Goal: Information Seeking & Learning: Learn about a topic

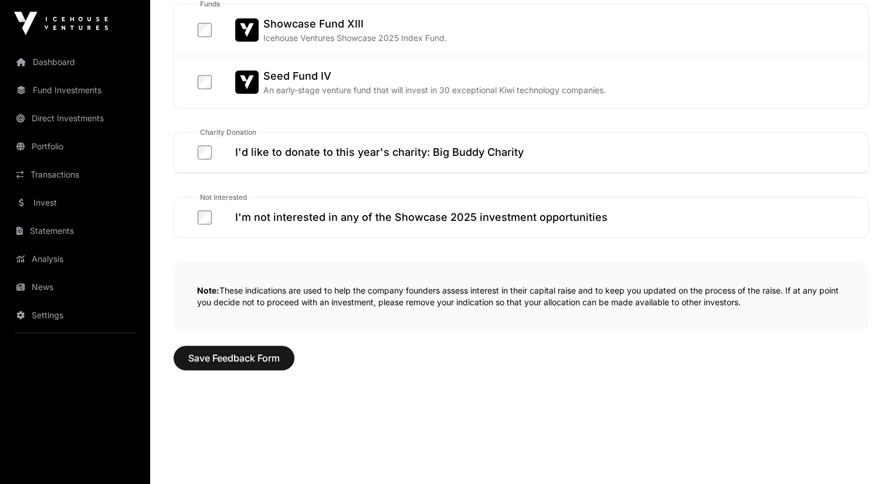
scroll to position [694, 0]
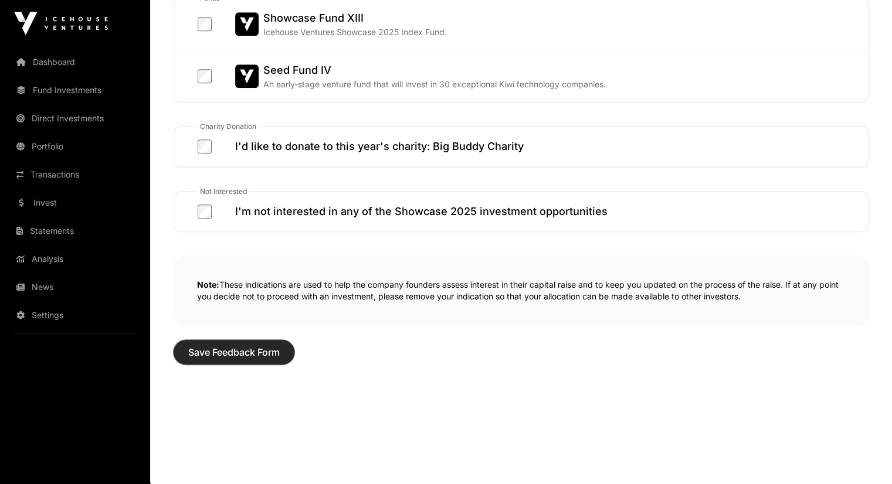
click at [250, 348] on span "Save Feedback Form" at bounding box center [233, 352] width 91 height 14
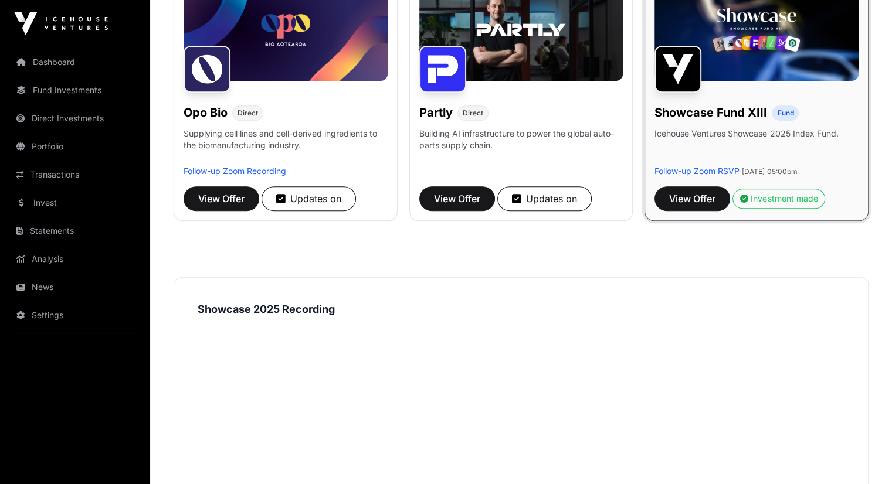
scroll to position [176, 0]
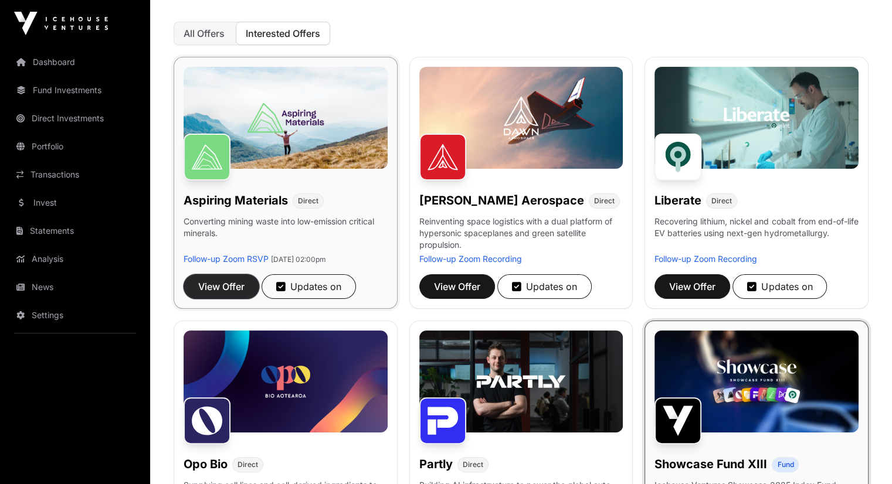
click at [235, 289] on span "View Offer" at bounding box center [221, 287] width 46 height 14
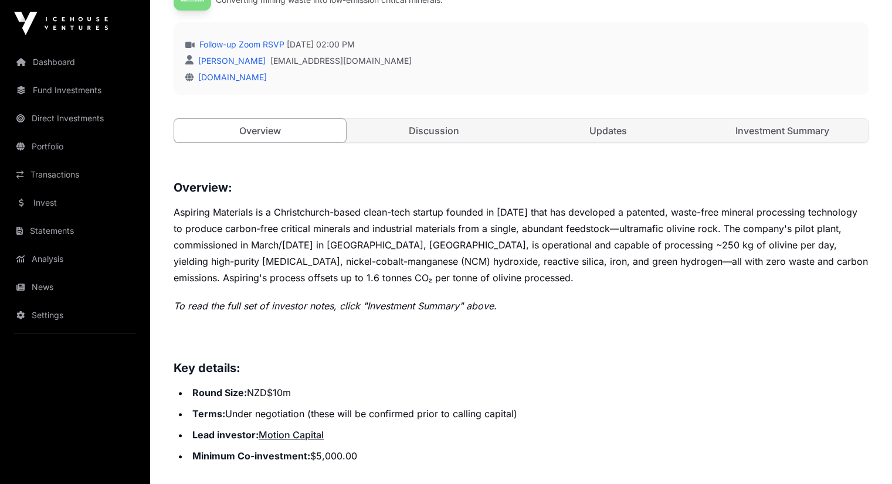
scroll to position [176, 0]
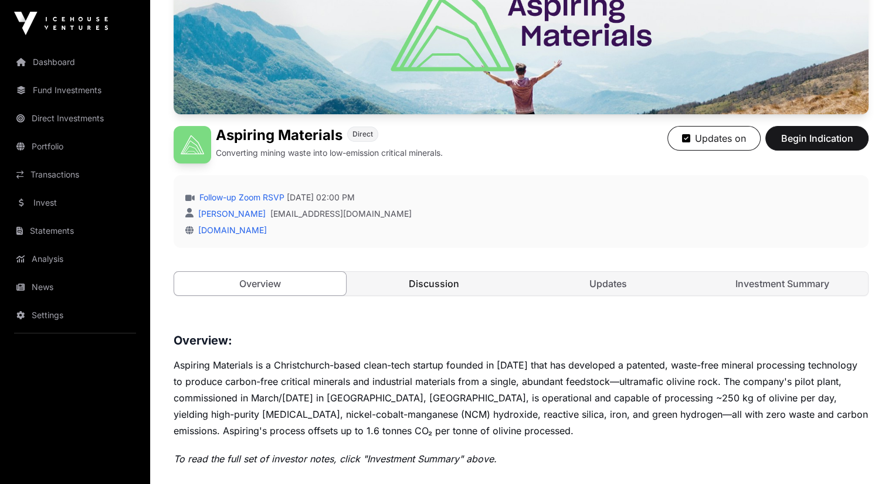
click at [431, 295] on link "Discussion" at bounding box center [434, 283] width 172 height 23
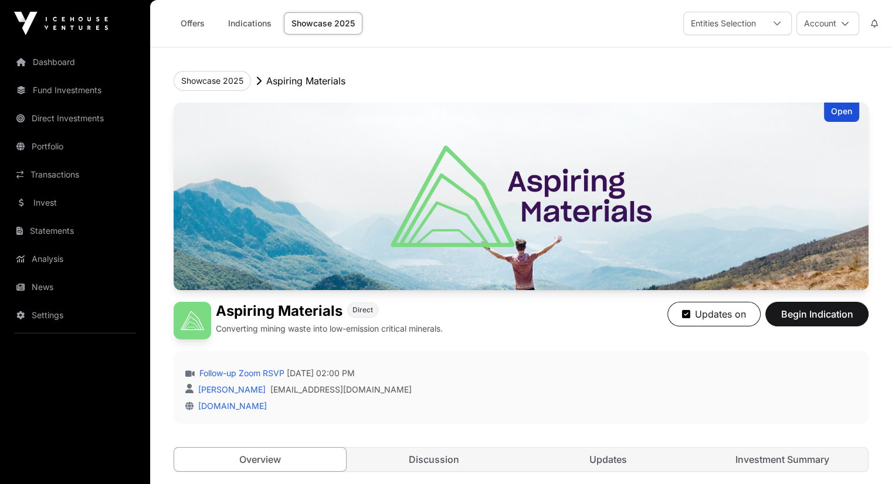
scroll to position [293, 0]
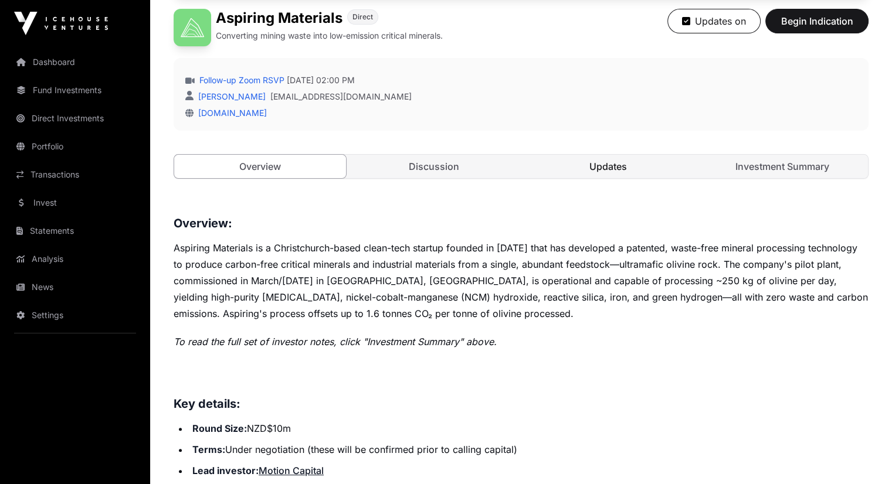
click at [610, 178] on link "Updates" at bounding box center [608, 166] width 172 height 23
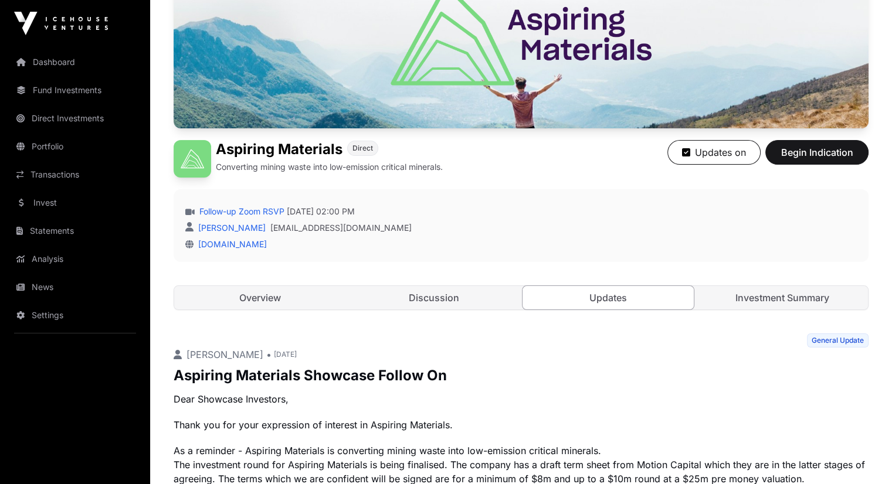
scroll to position [158, 0]
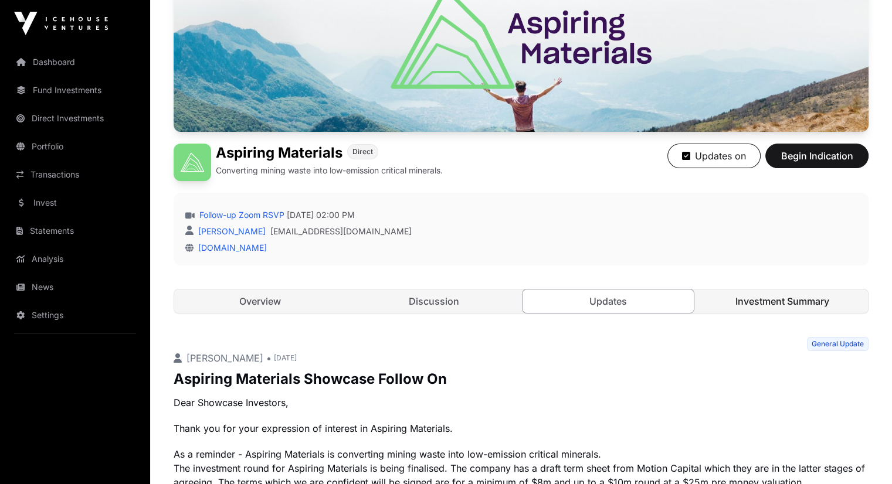
click at [736, 313] on link "Investment Summary" at bounding box center [782, 301] width 172 height 23
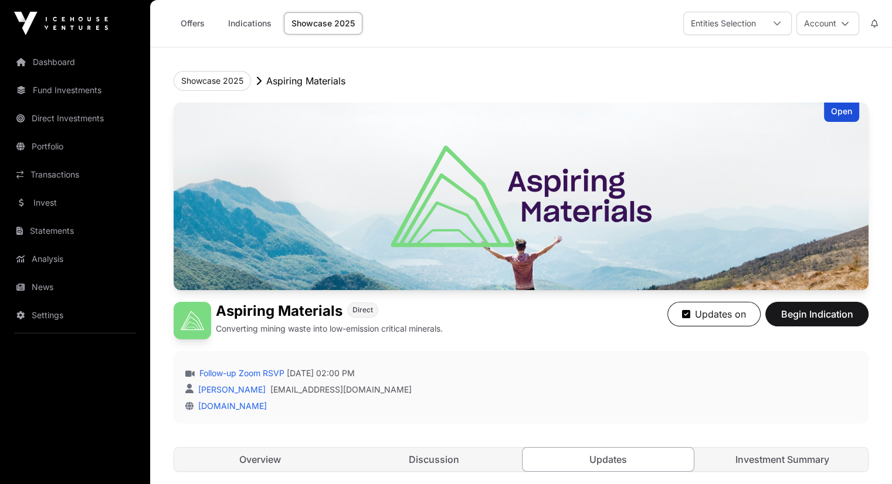
scroll to position [158, 0]
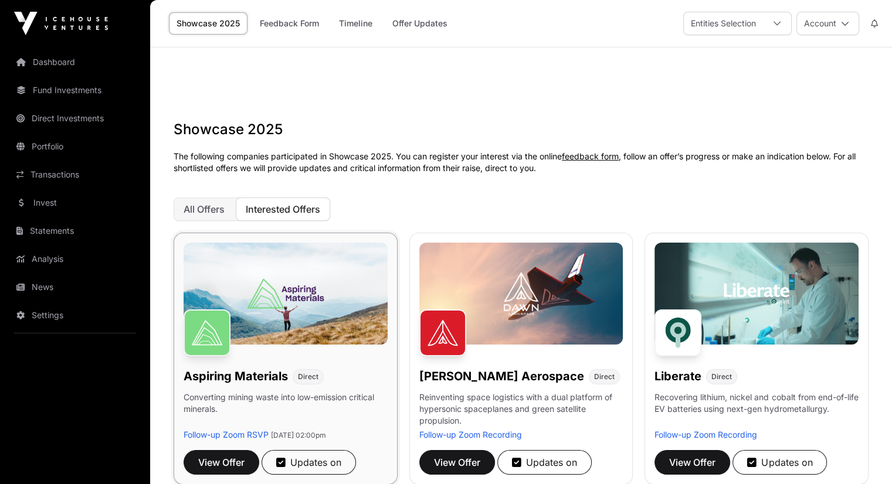
scroll to position [176, 0]
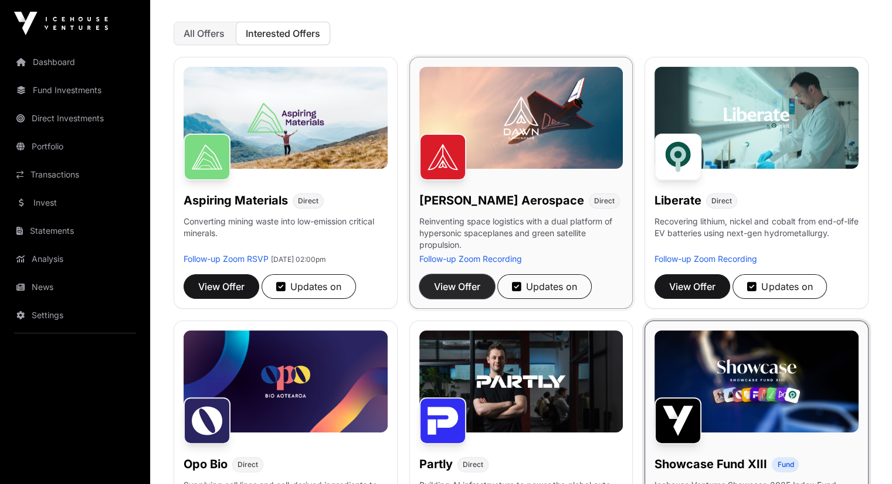
click at [450, 294] on span "View Offer" at bounding box center [457, 287] width 46 height 14
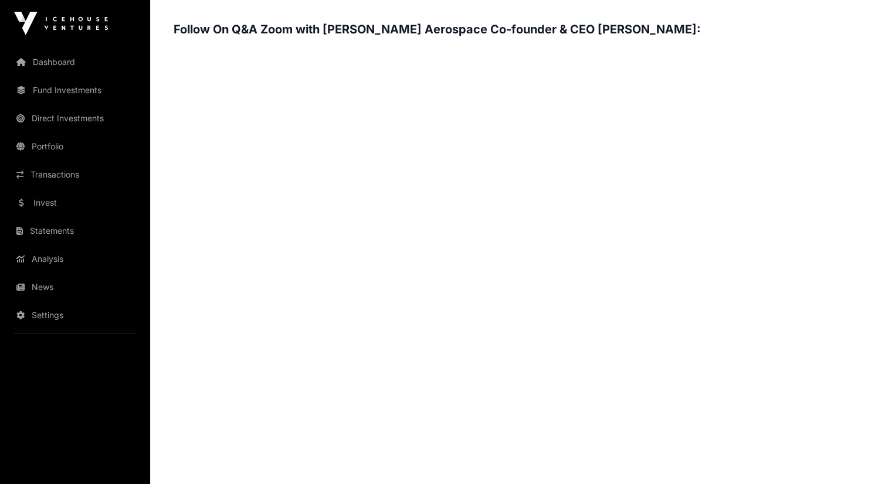
scroll to position [1817, 0]
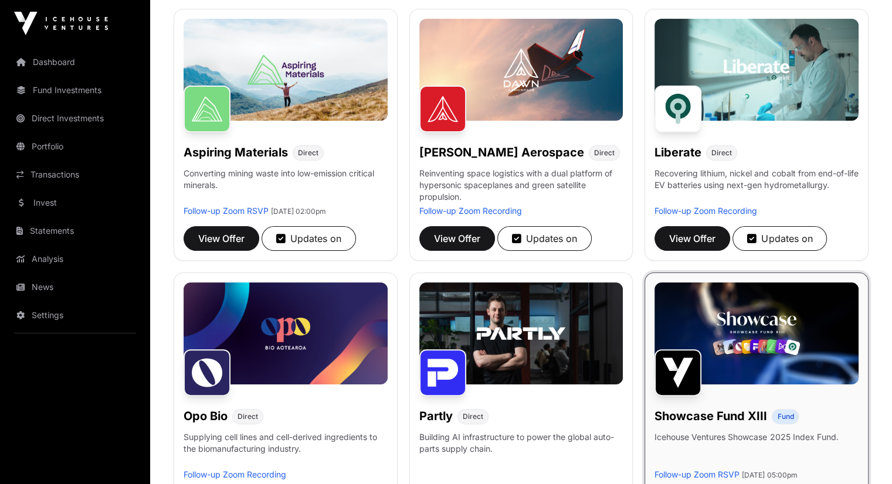
scroll to position [293, 0]
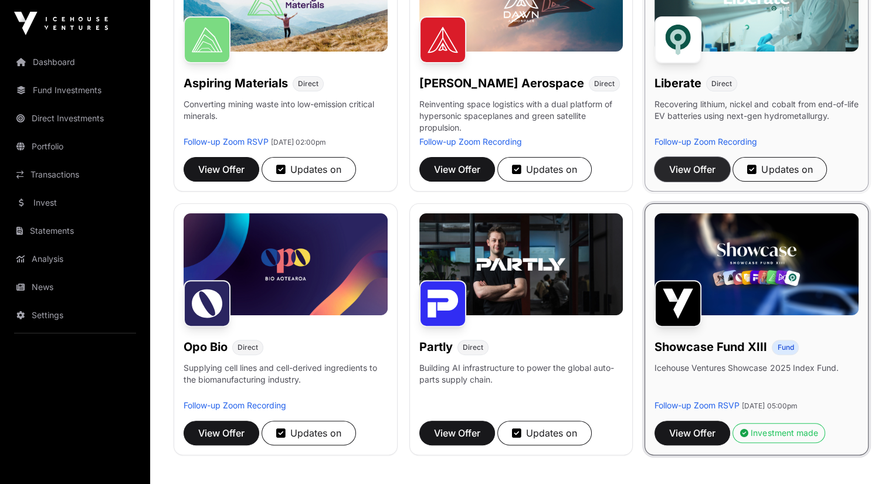
click at [711, 172] on span "View Offer" at bounding box center [692, 169] width 46 height 14
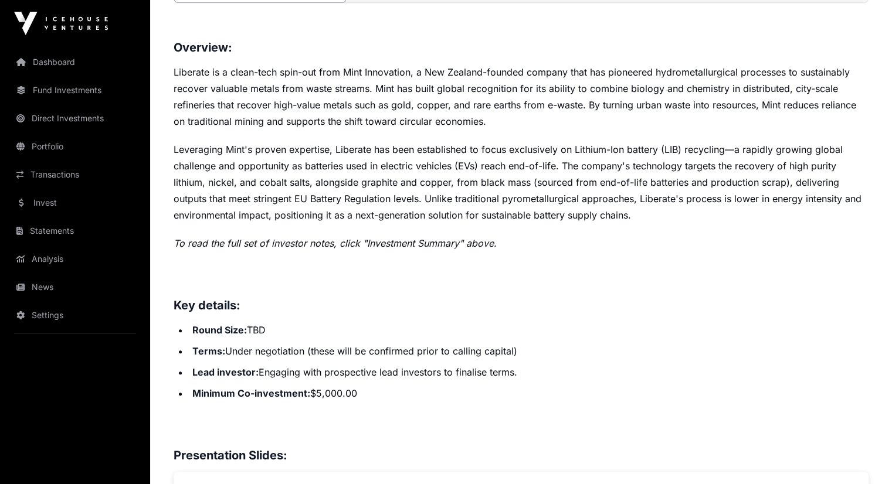
scroll to position [176, 0]
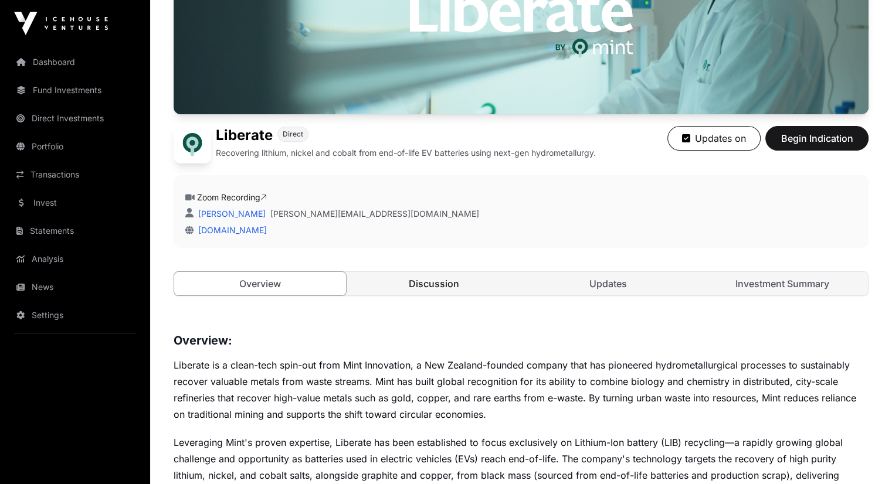
click at [423, 295] on link "Discussion" at bounding box center [434, 283] width 172 height 23
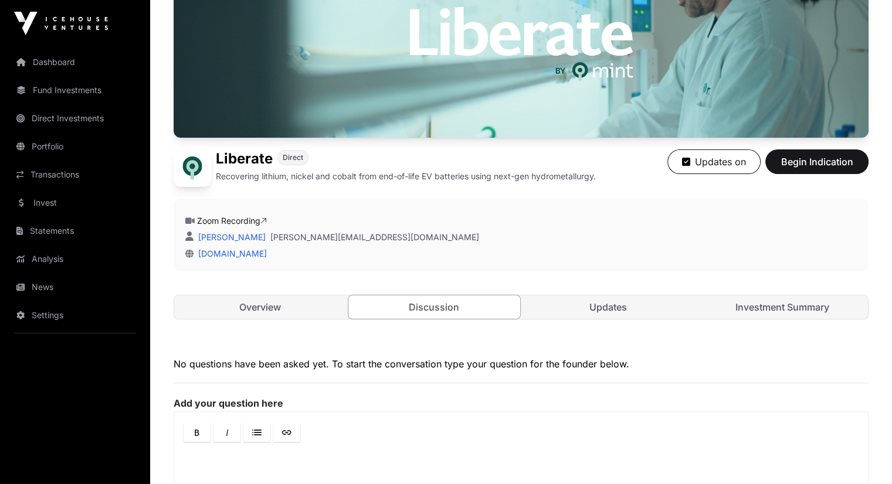
scroll to position [235, 0]
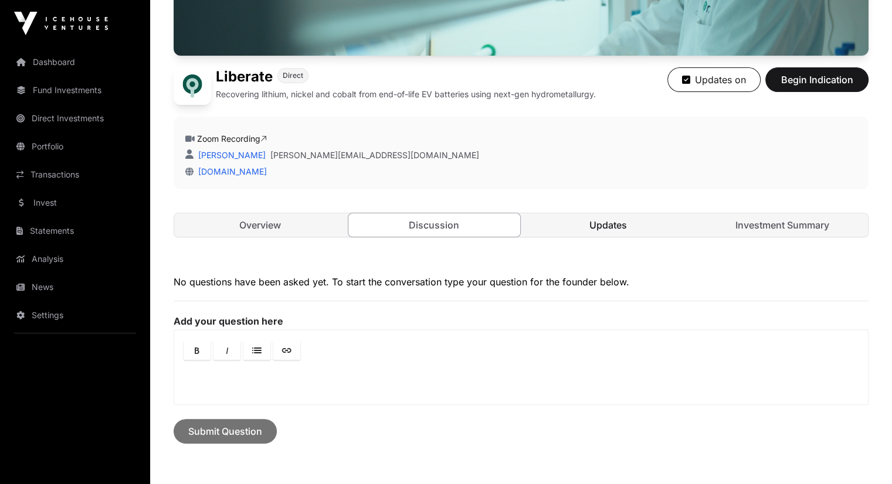
click at [636, 237] on link "Updates" at bounding box center [608, 224] width 172 height 23
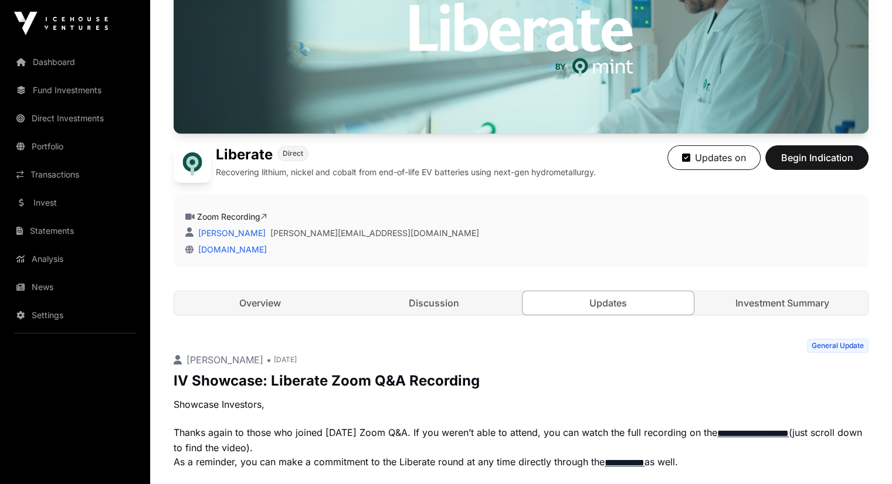
scroll to position [294, 0]
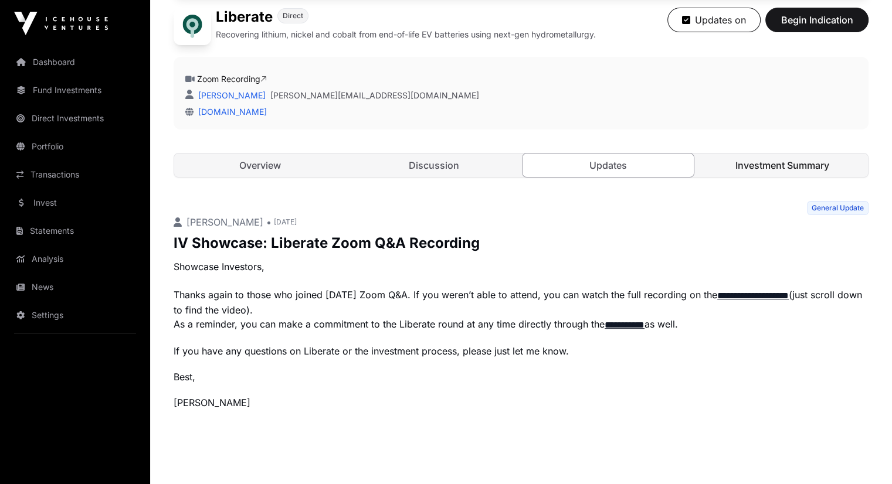
click at [771, 177] on link "Investment Summary" at bounding box center [782, 165] width 172 height 23
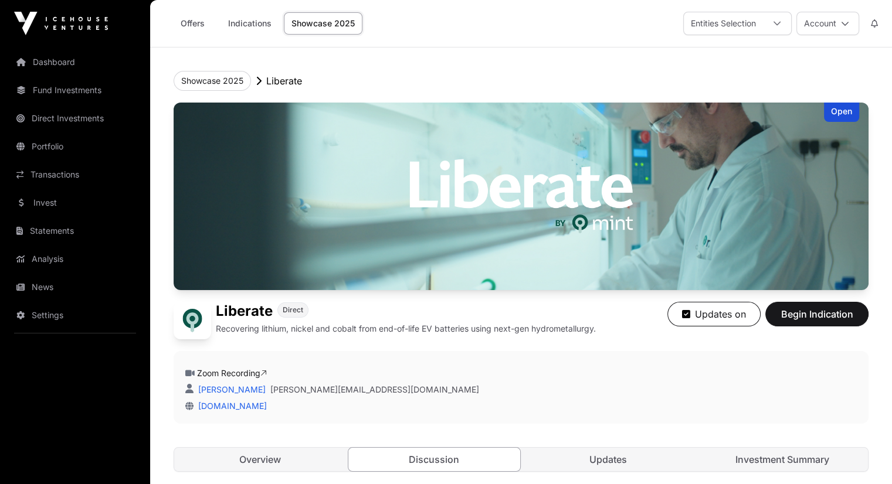
scroll to position [235, 0]
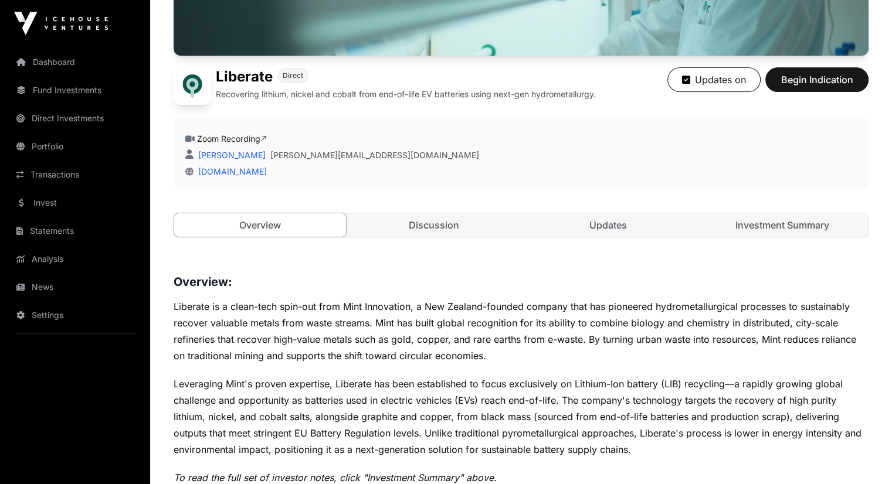
scroll to position [176, 0]
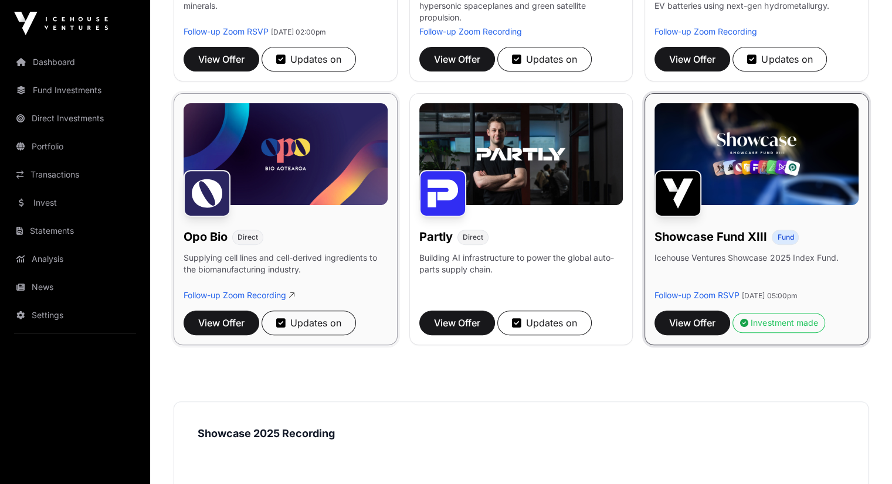
scroll to position [410, 0]
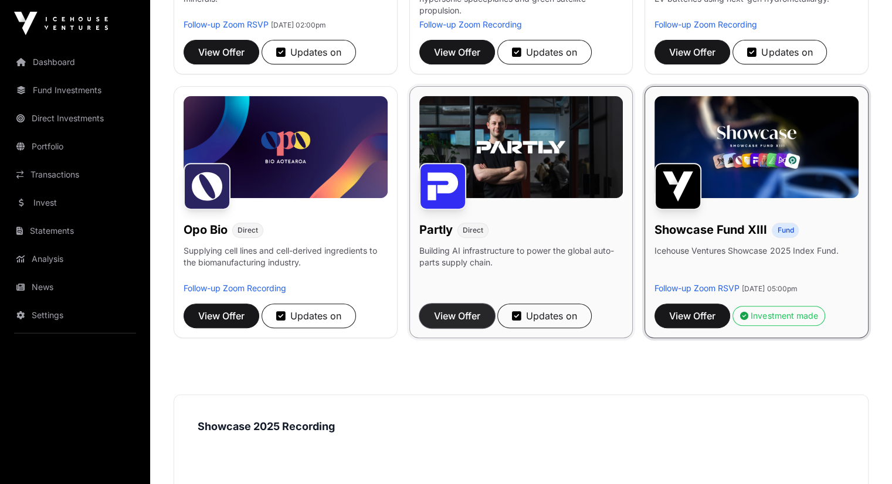
click at [475, 322] on span "View Offer" at bounding box center [457, 316] width 46 height 14
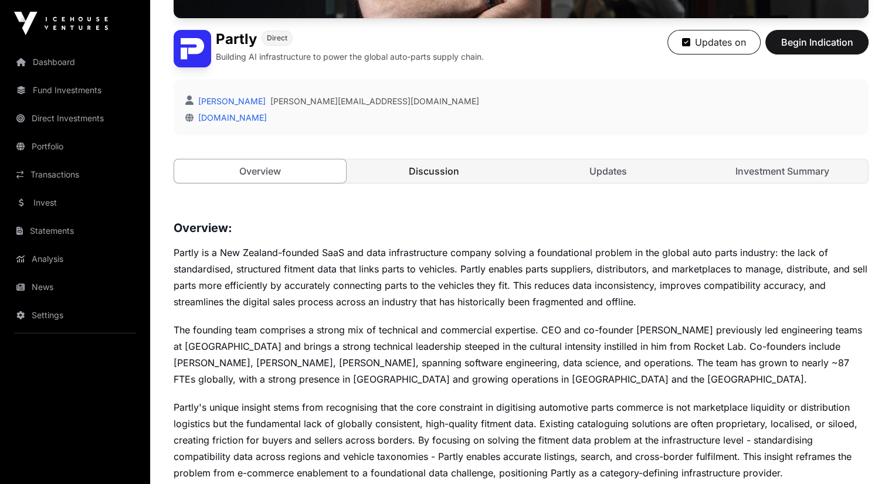
scroll to position [176, 0]
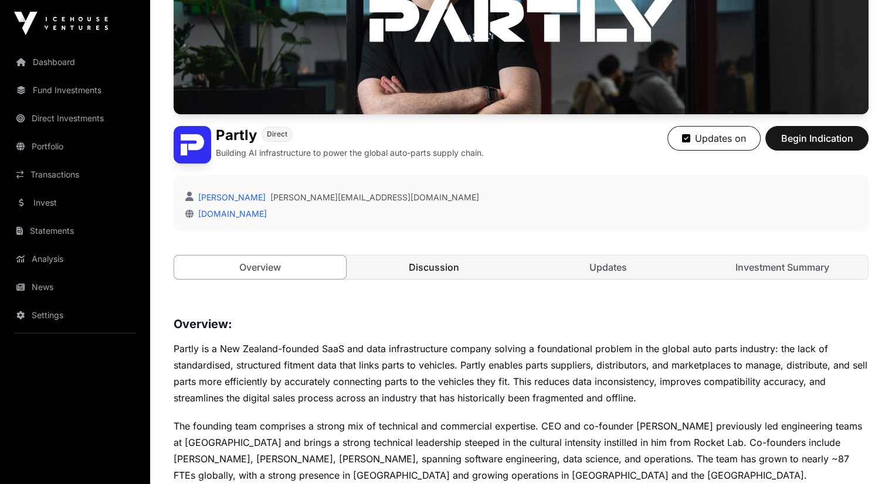
click at [448, 279] on link "Discussion" at bounding box center [434, 267] width 172 height 23
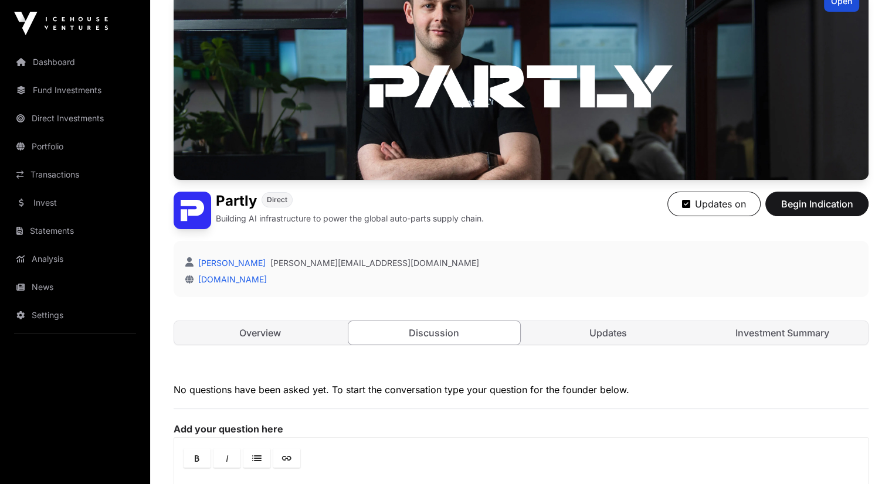
scroll to position [176, 0]
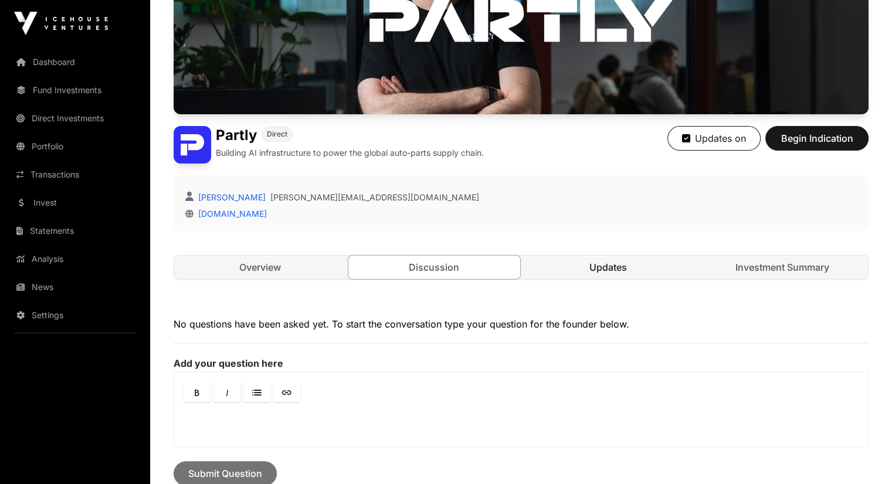
click at [607, 279] on link "Updates" at bounding box center [608, 267] width 172 height 23
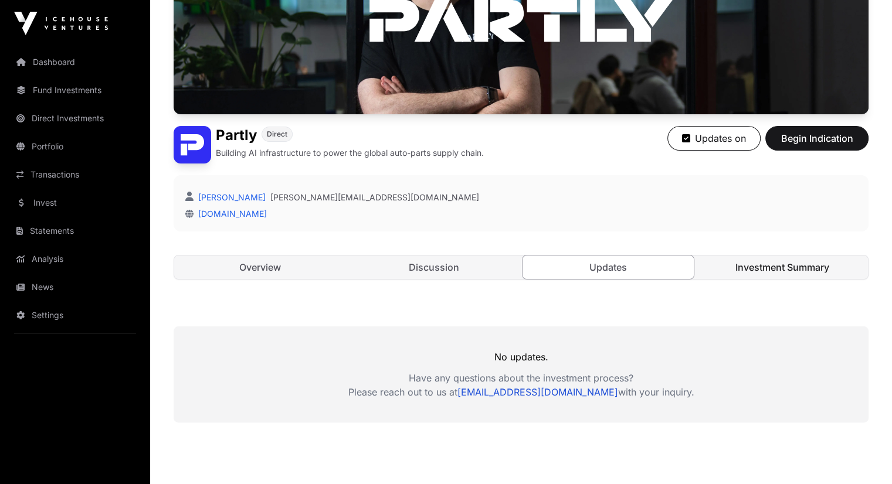
click at [795, 279] on link "Investment Summary" at bounding box center [782, 267] width 172 height 23
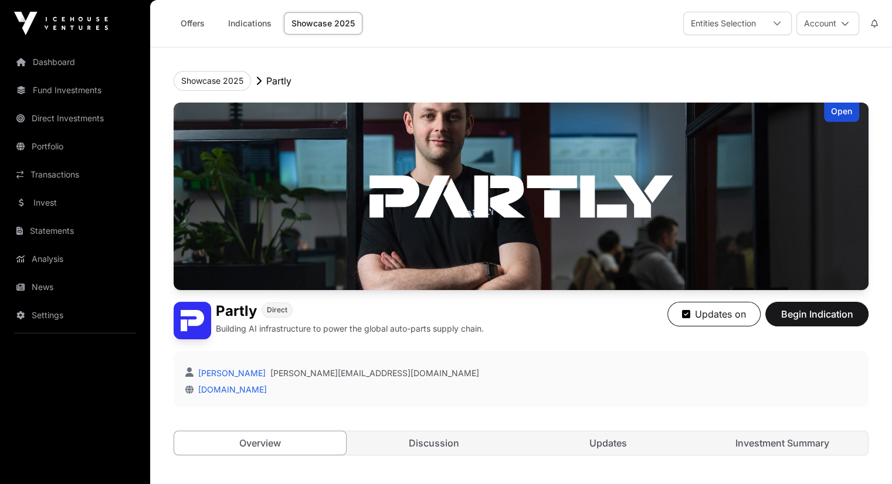
scroll to position [176, 0]
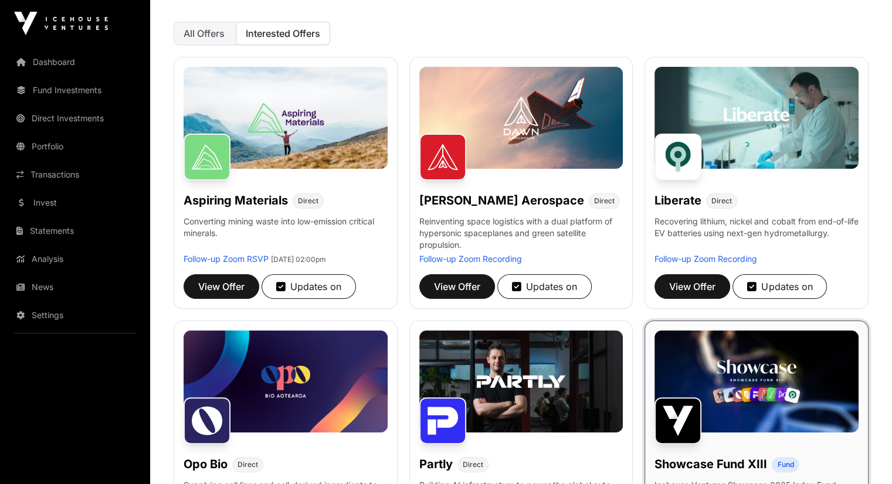
scroll to position [410, 0]
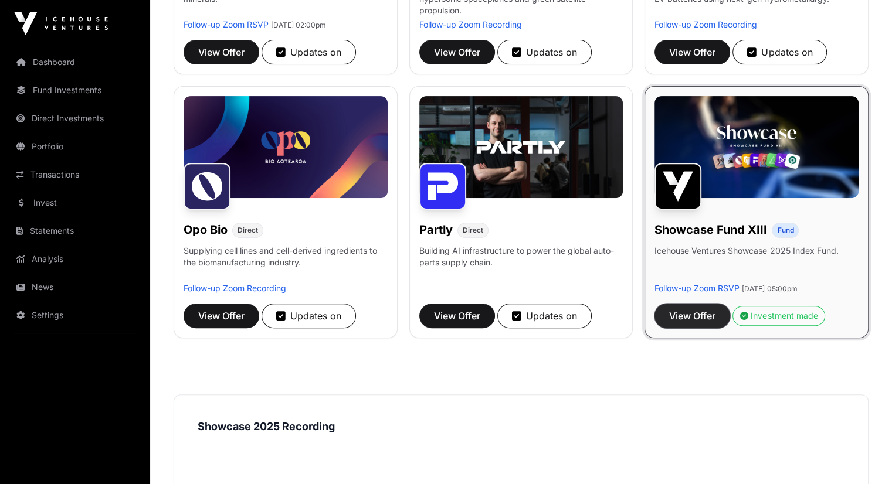
click at [710, 323] on span "View Offer" at bounding box center [692, 316] width 46 height 14
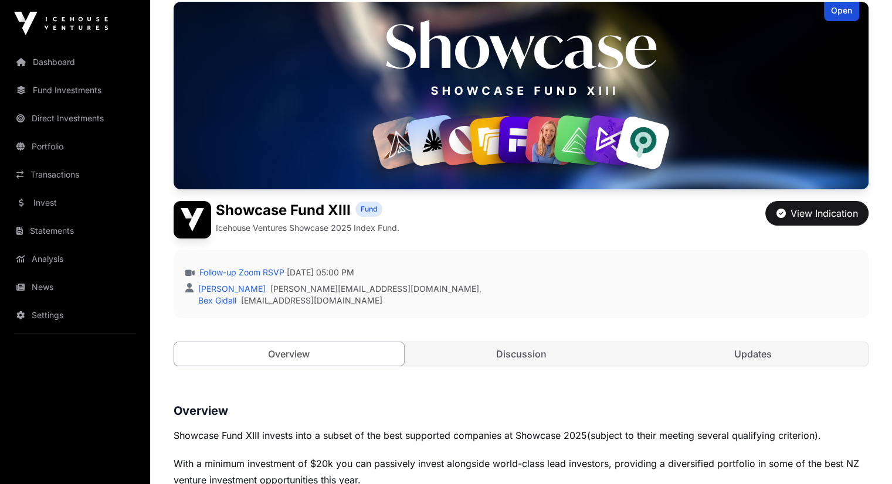
scroll to position [293, 0]
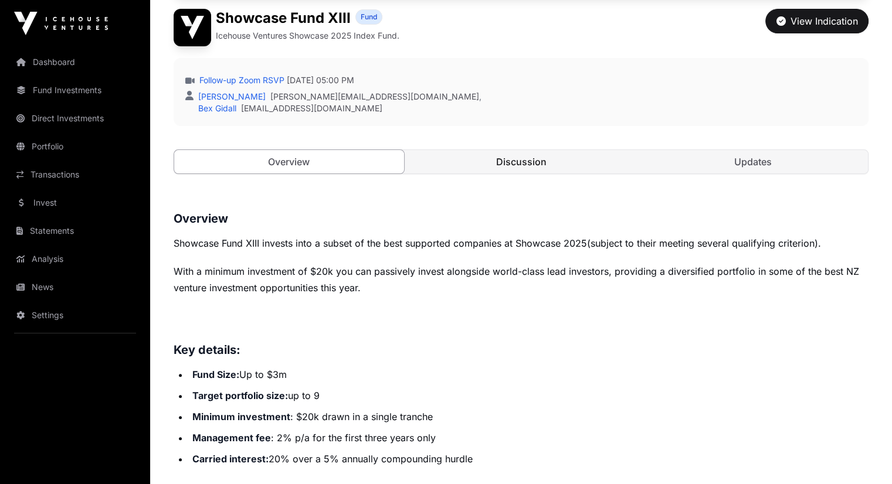
click at [538, 174] on link "Discussion" at bounding box center [521, 161] width 230 height 23
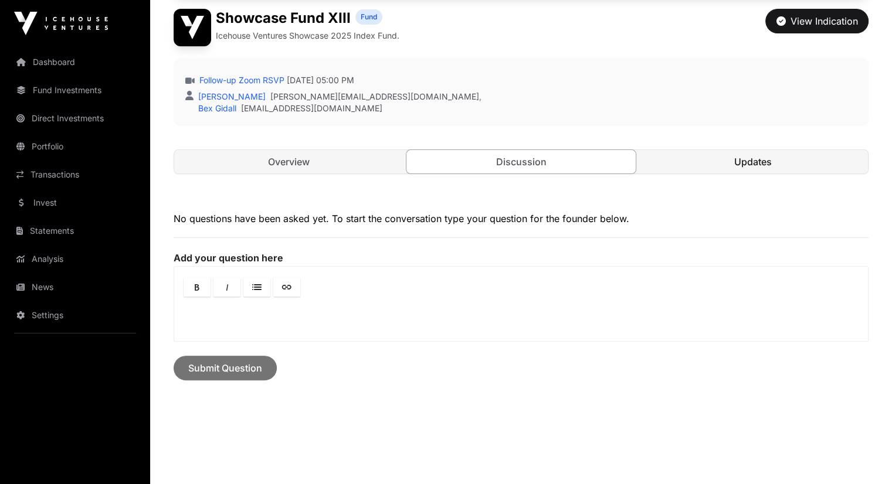
click at [759, 174] on link "Updates" at bounding box center [753, 161] width 230 height 23
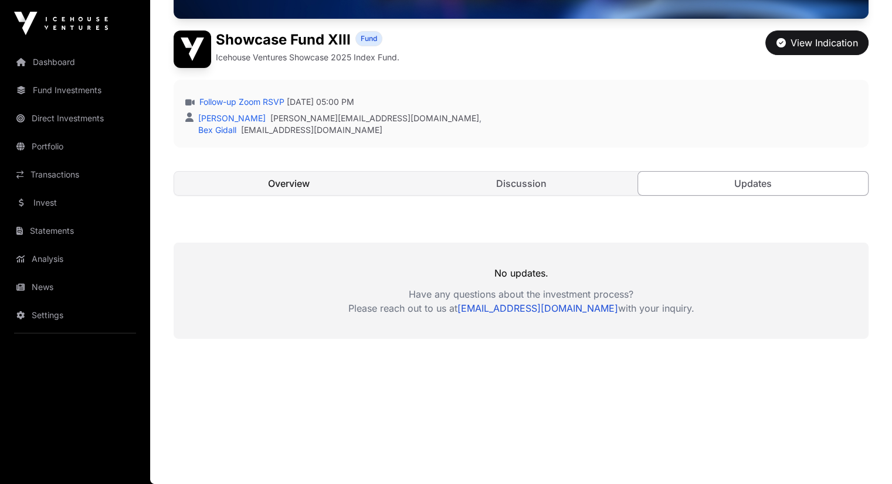
click at [228, 195] on link "Overview" at bounding box center [289, 183] width 230 height 23
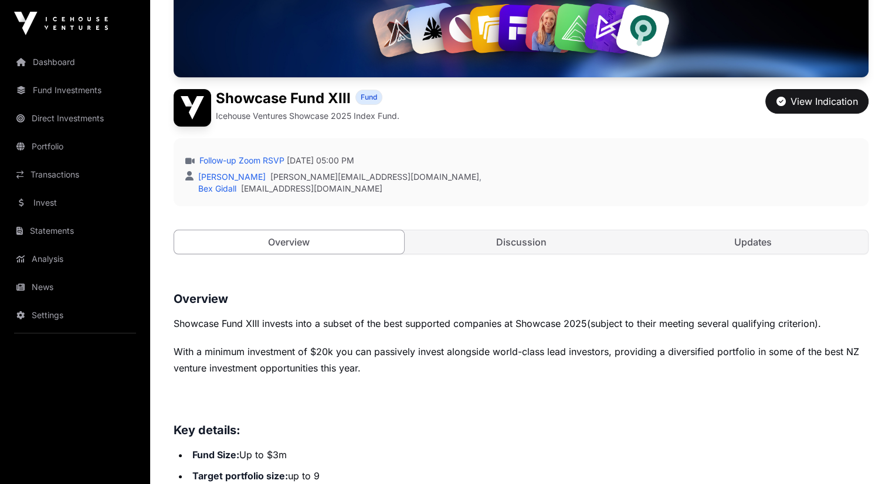
scroll to position [59, 0]
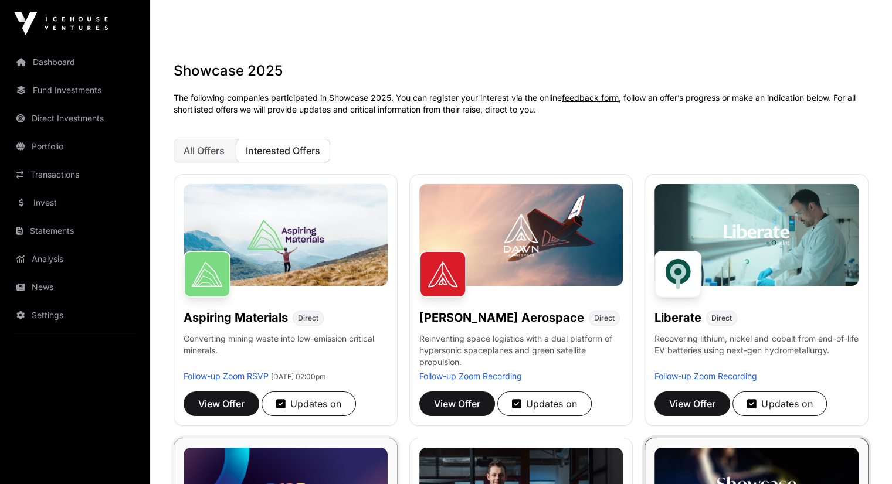
scroll to position [410, 0]
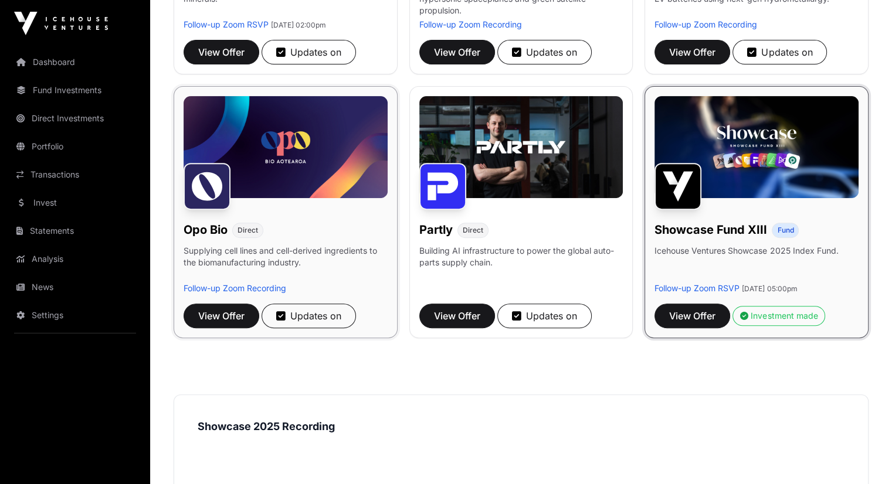
click at [312, 198] on img at bounding box center [286, 147] width 204 height 102
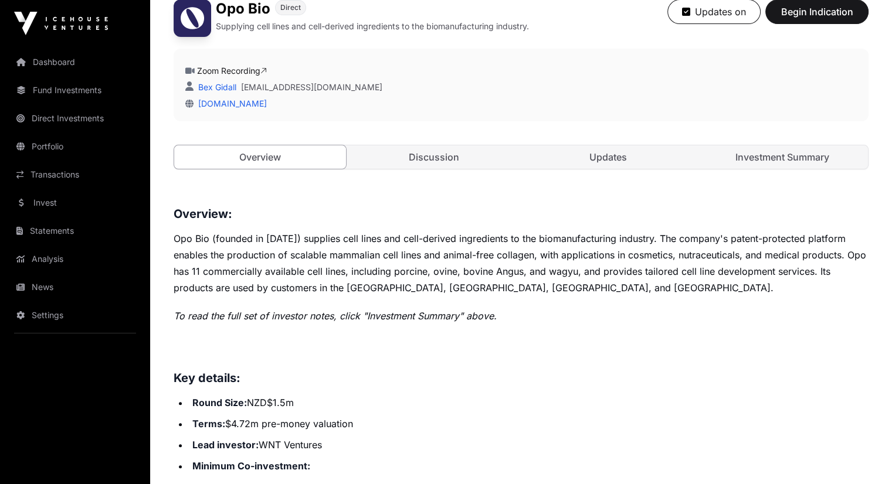
scroll to position [293, 0]
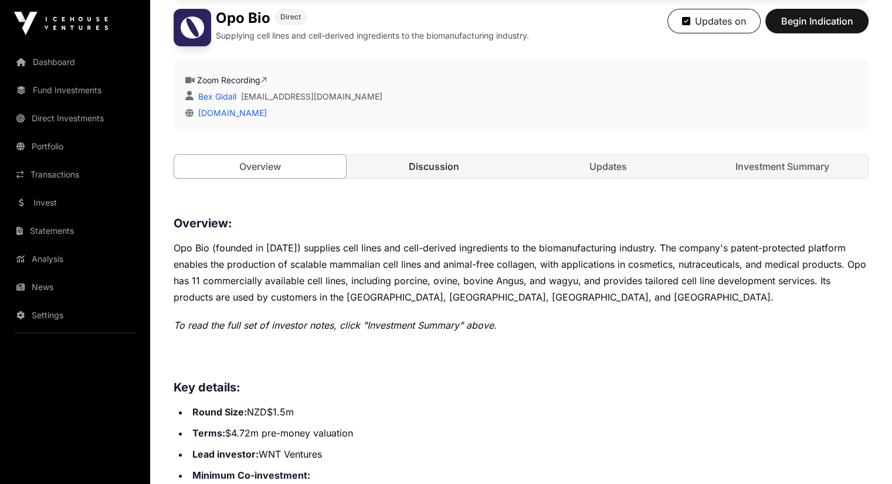
click at [424, 178] on link "Discussion" at bounding box center [434, 166] width 172 height 23
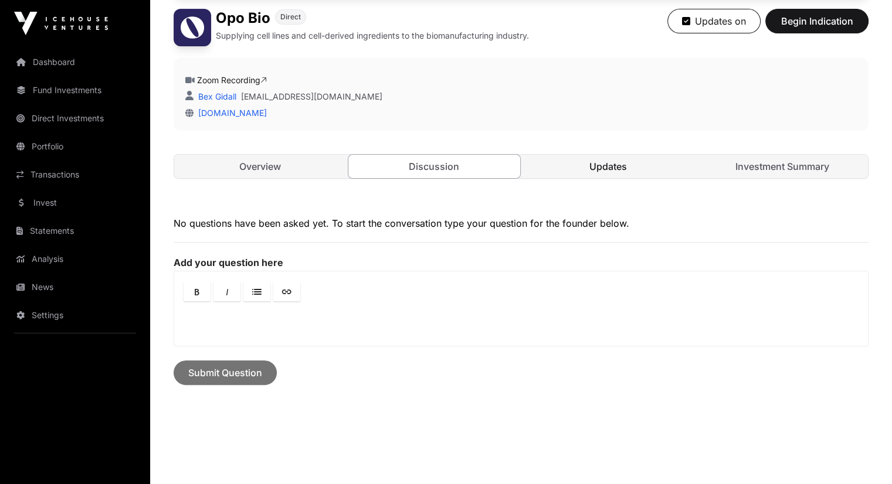
click at [617, 178] on link "Updates" at bounding box center [608, 166] width 172 height 23
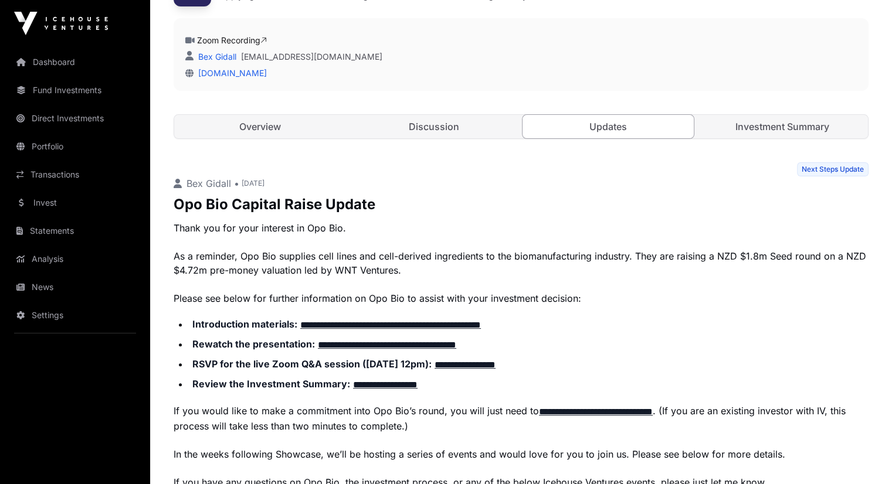
scroll to position [176, 0]
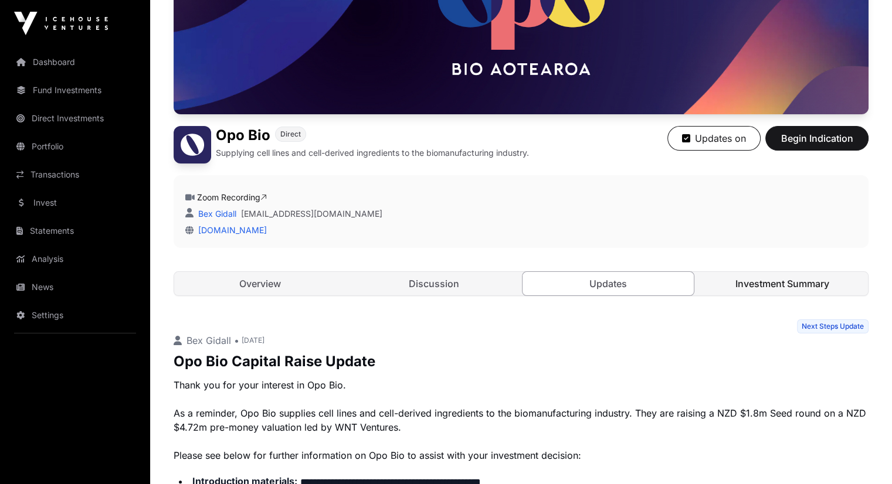
click at [774, 295] on link "Investment Summary" at bounding box center [782, 283] width 172 height 23
